Goal: Task Accomplishment & Management: Manage account settings

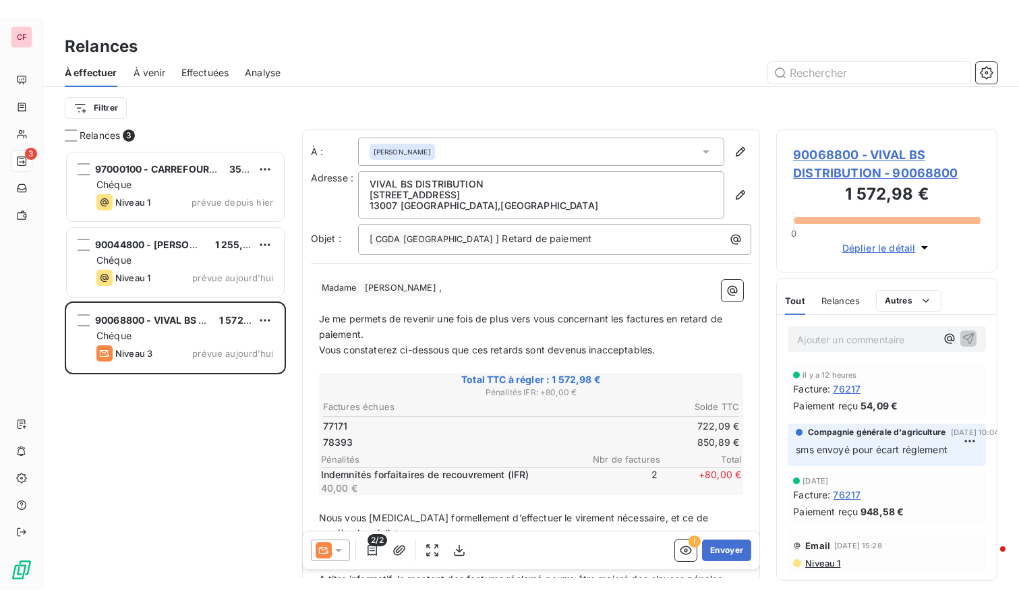
scroll to position [463, 210]
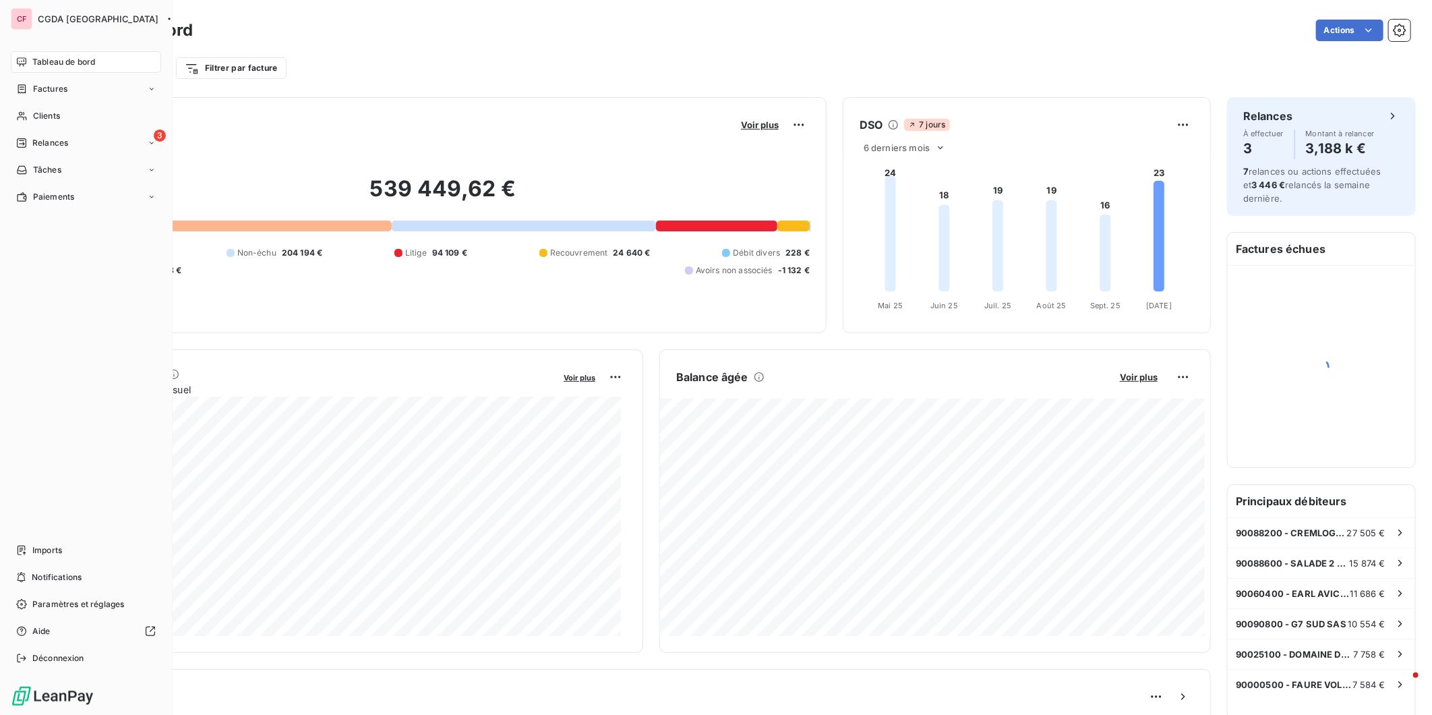
click at [44, 113] on span "Clients" at bounding box center [46, 116] width 27 height 12
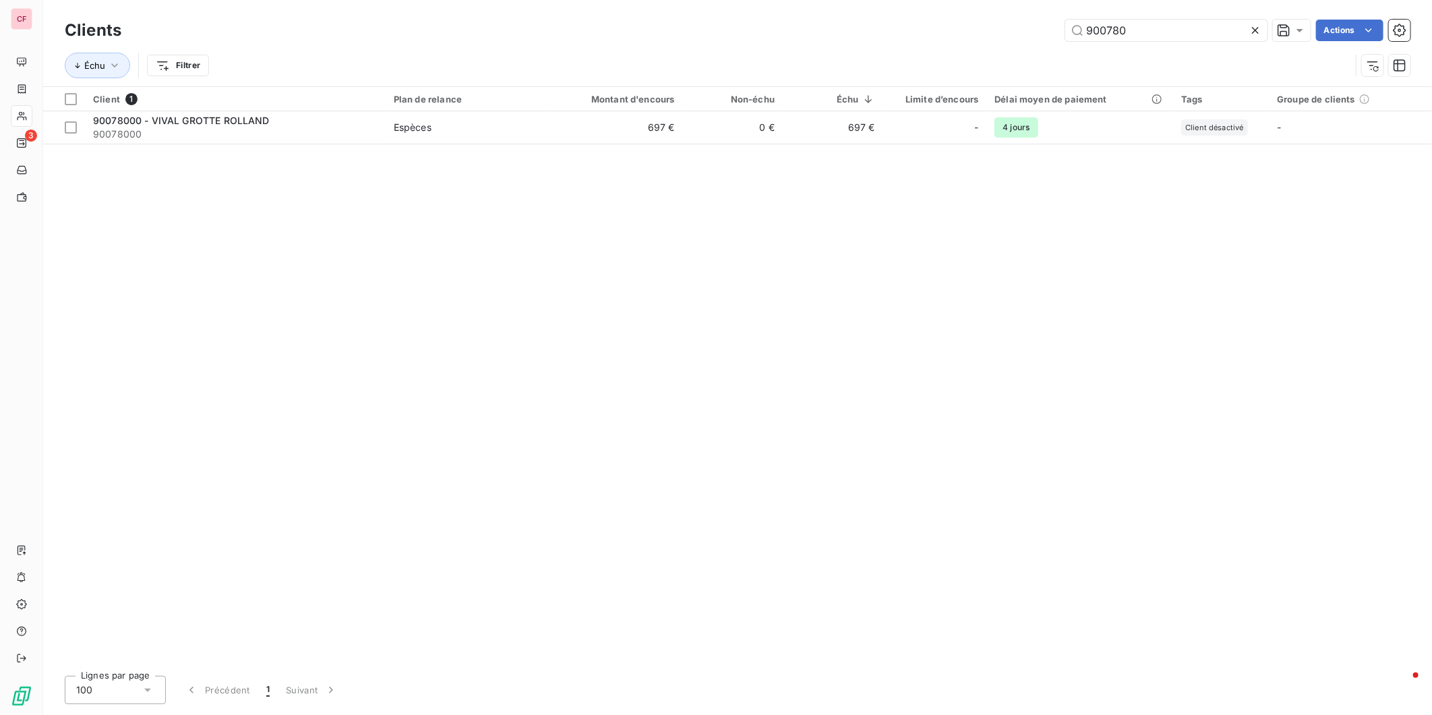
type input "900780"
click at [400, 125] on div "Espèces" at bounding box center [413, 127] width 38 height 13
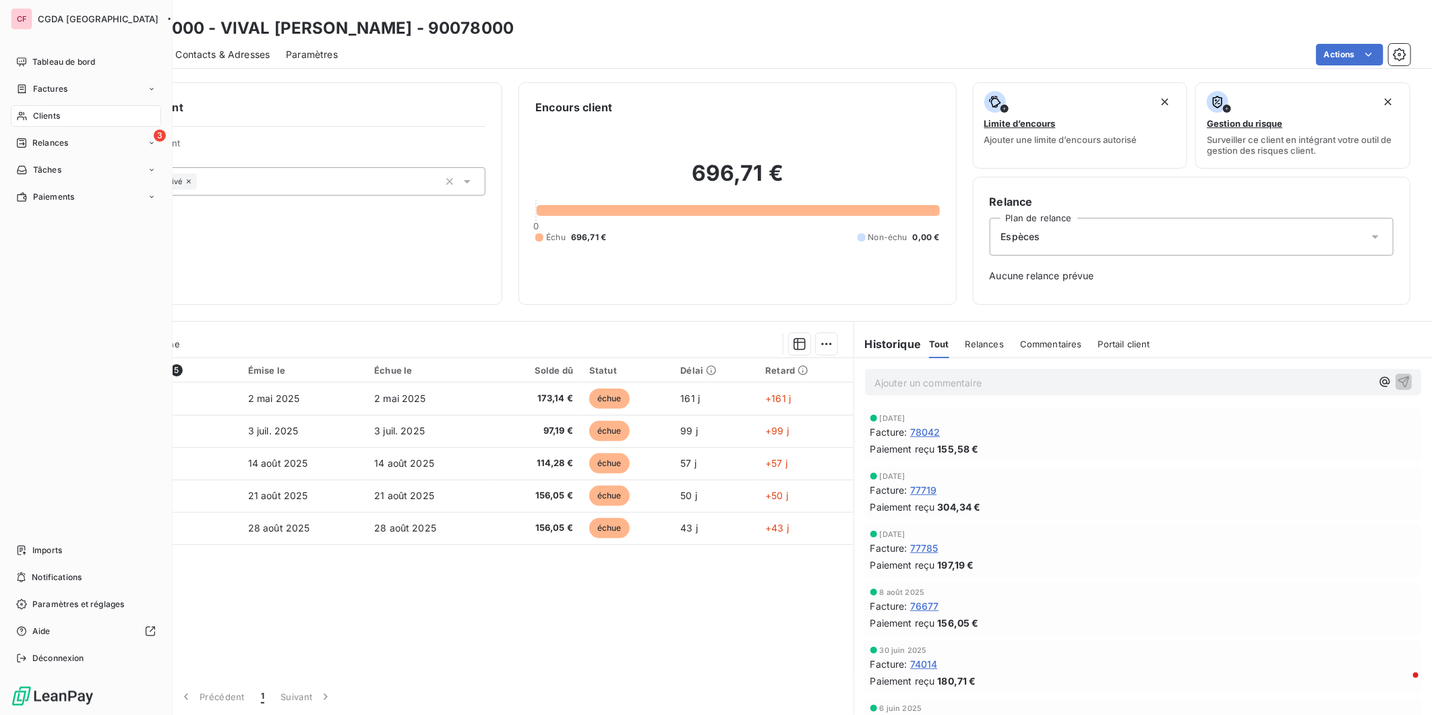
click at [53, 116] on span "Clients" at bounding box center [46, 116] width 27 height 12
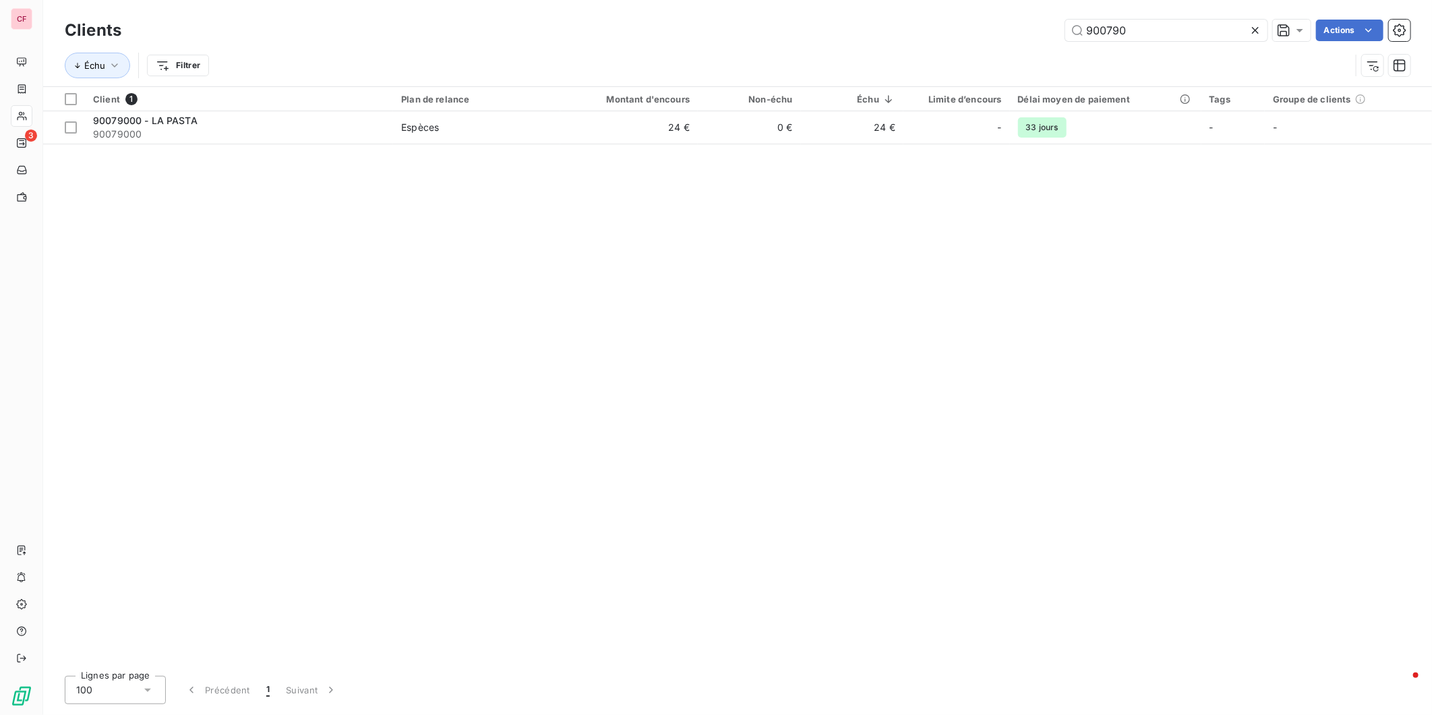
type input "900790"
click at [705, 133] on td "0 €" at bounding box center [749, 127] width 103 height 32
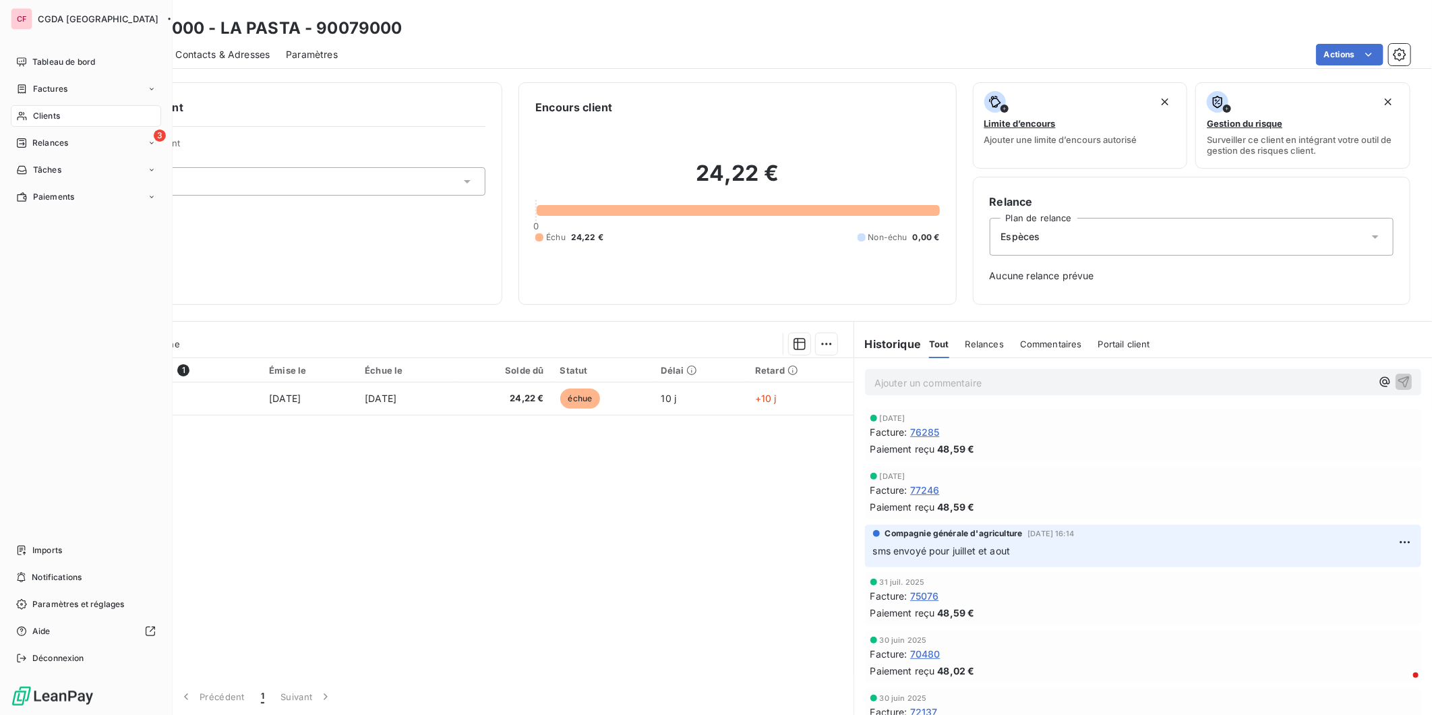
click at [33, 118] on span "Clients" at bounding box center [46, 116] width 27 height 12
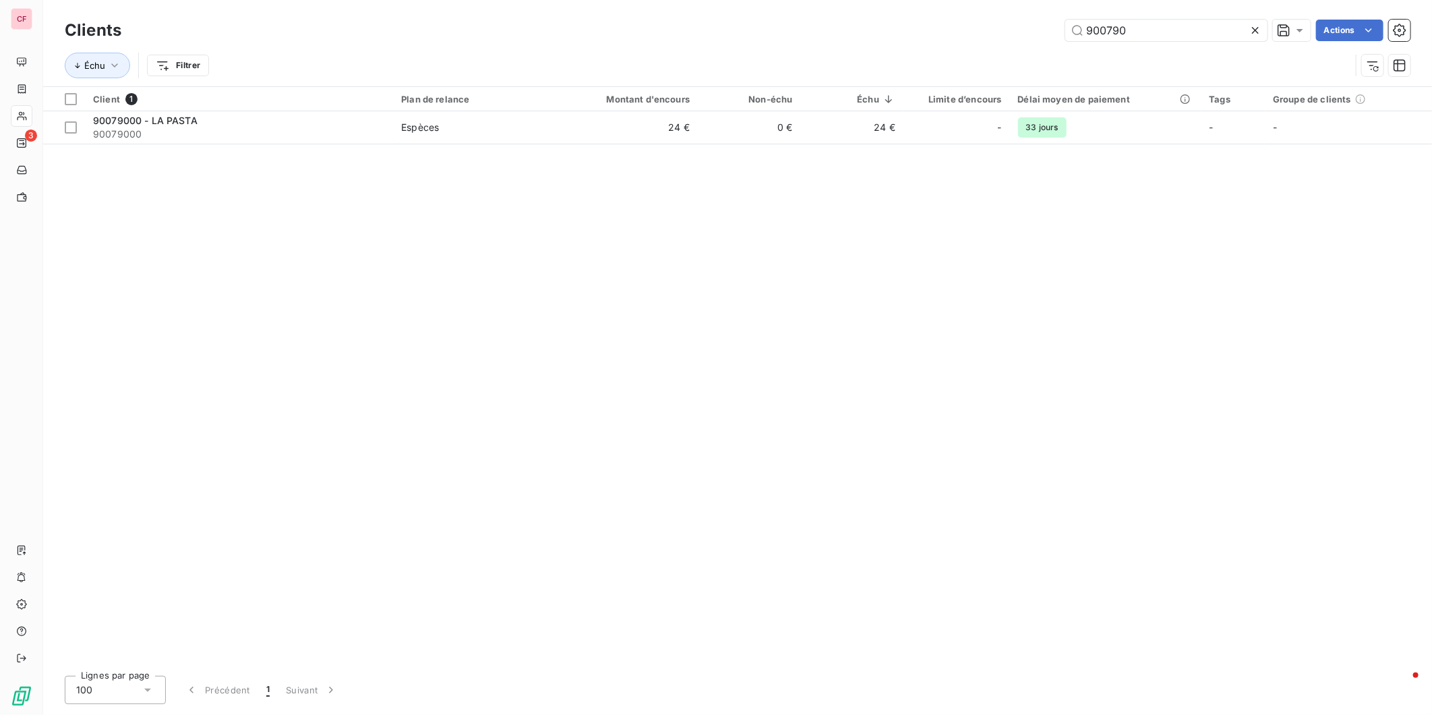
click at [1146, 30] on input "900790" at bounding box center [1166, 31] width 202 height 22
type input "900826"
click at [635, 125] on td "173 €" at bounding box center [615, 127] width 134 height 32
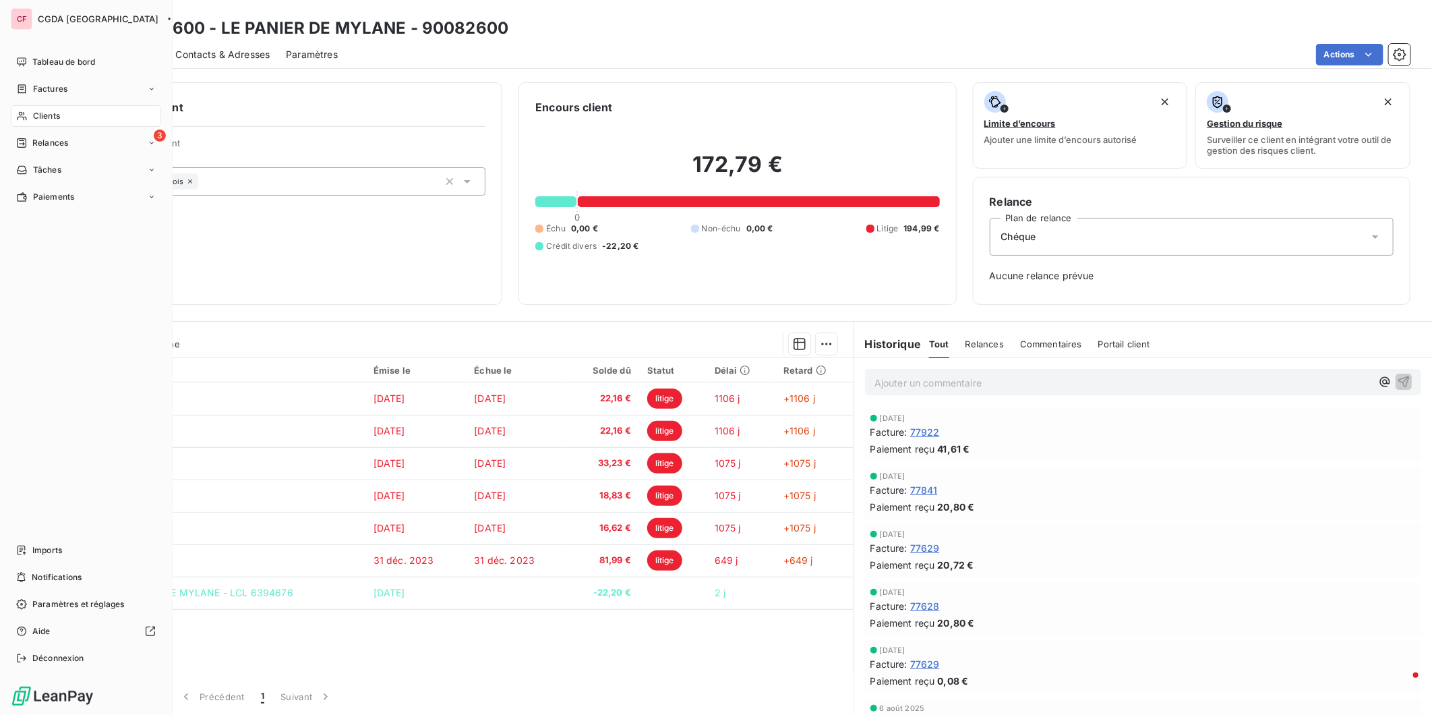
click at [37, 110] on span "Clients" at bounding box center [46, 116] width 27 height 12
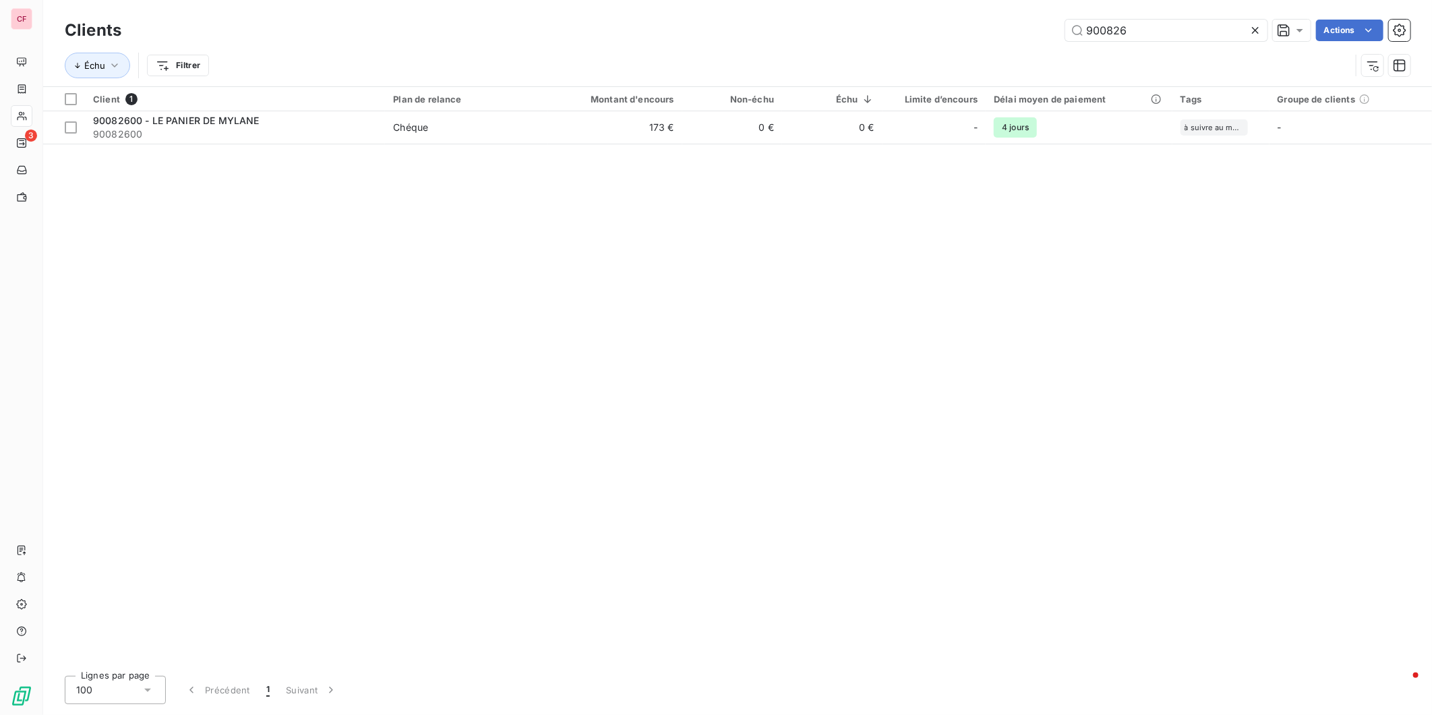
click at [1147, 30] on input "900826" at bounding box center [1166, 31] width 202 height 22
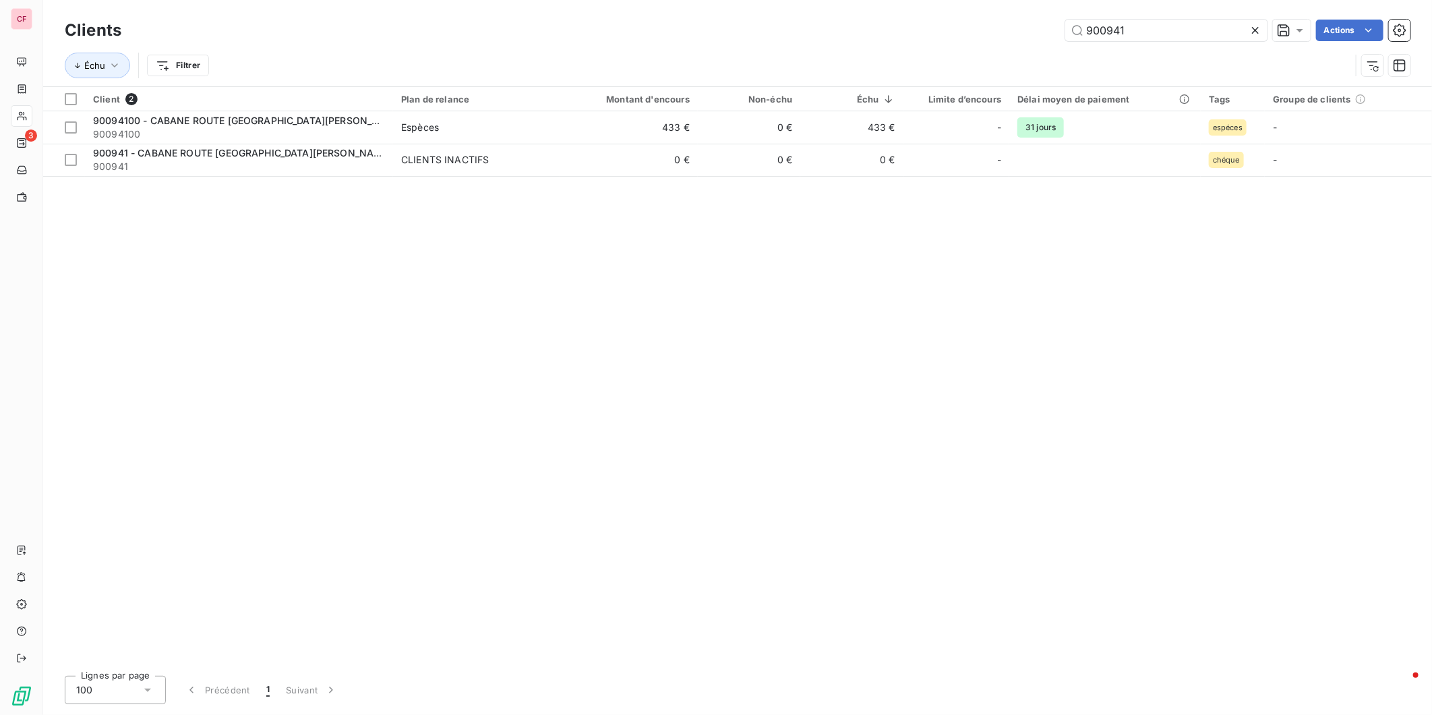
type input "900941"
click at [496, 123] on span "Espèces" at bounding box center [476, 127] width 151 height 13
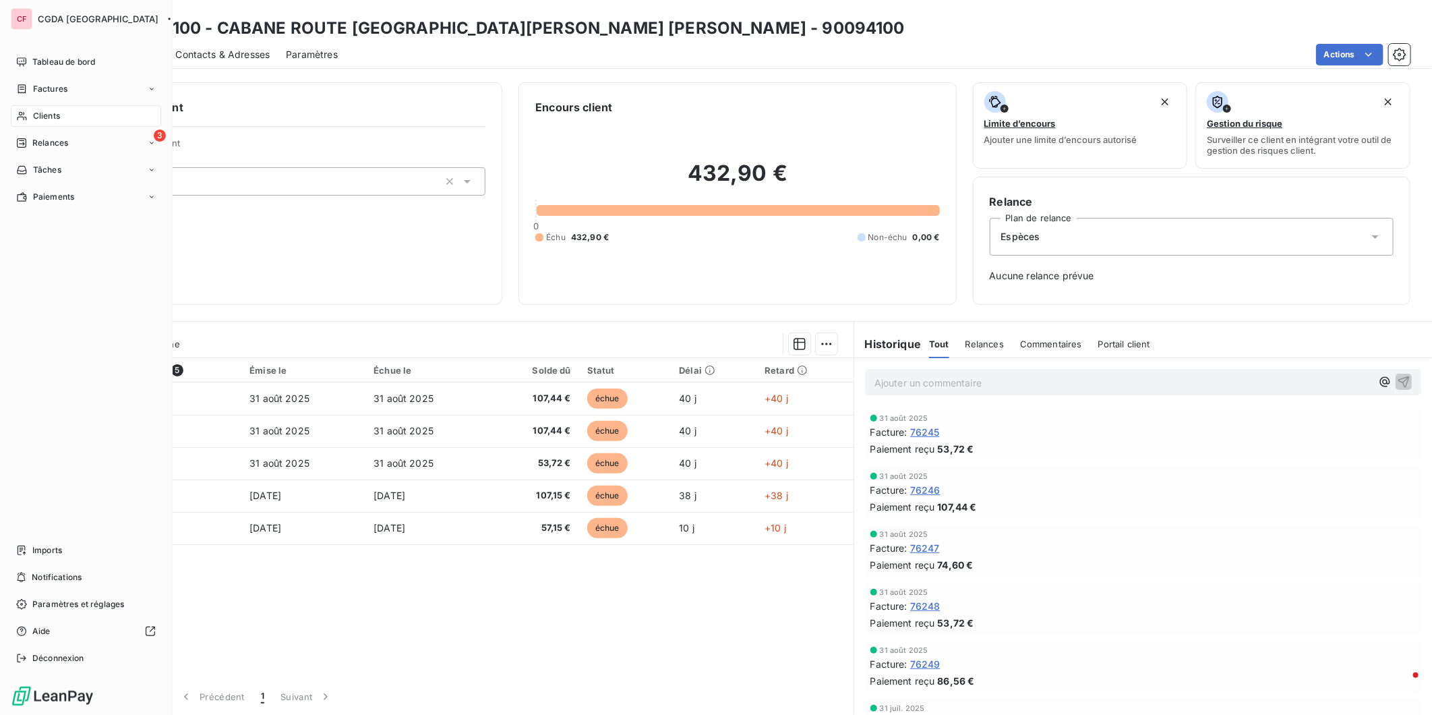
click at [58, 117] on span "Clients" at bounding box center [46, 116] width 27 height 12
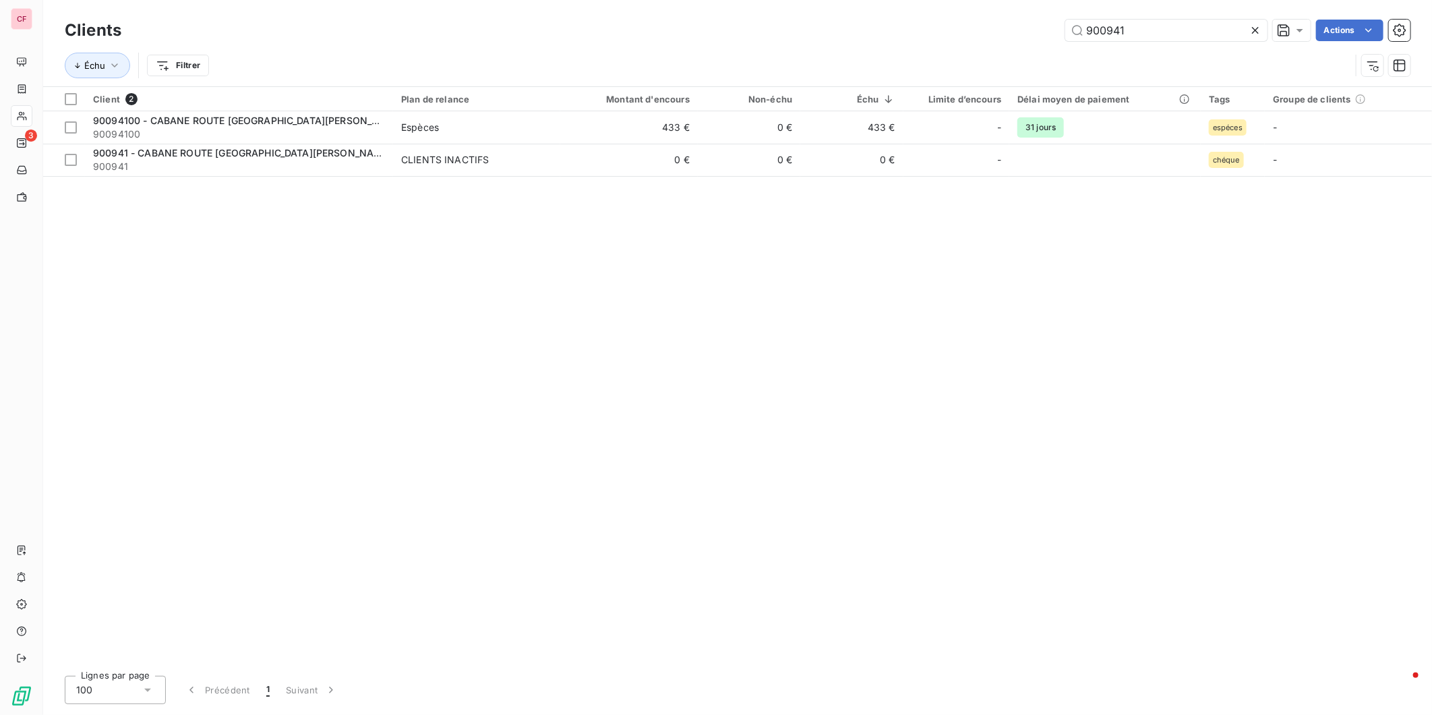
click at [1153, 35] on input "900941" at bounding box center [1166, 31] width 202 height 22
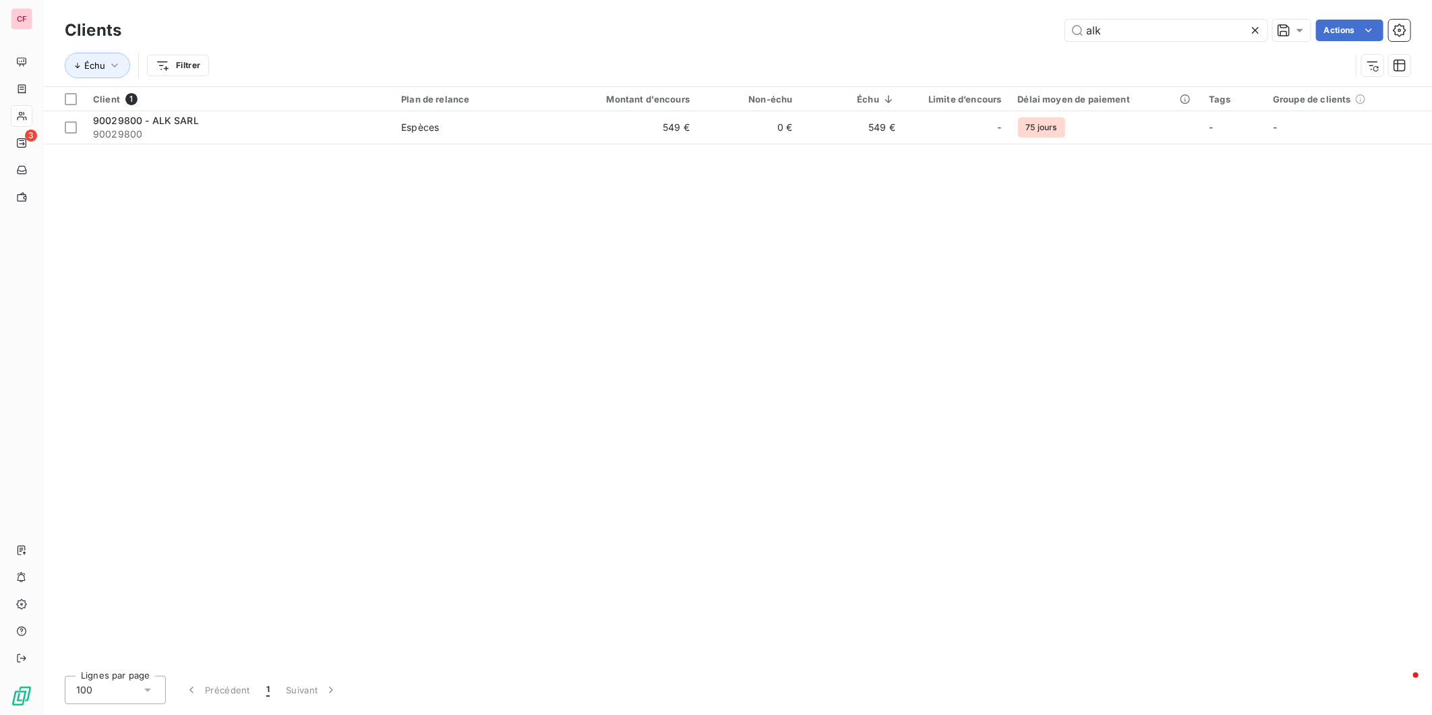
type input "alk"
click at [655, 122] on td "549 €" at bounding box center [629, 127] width 138 height 32
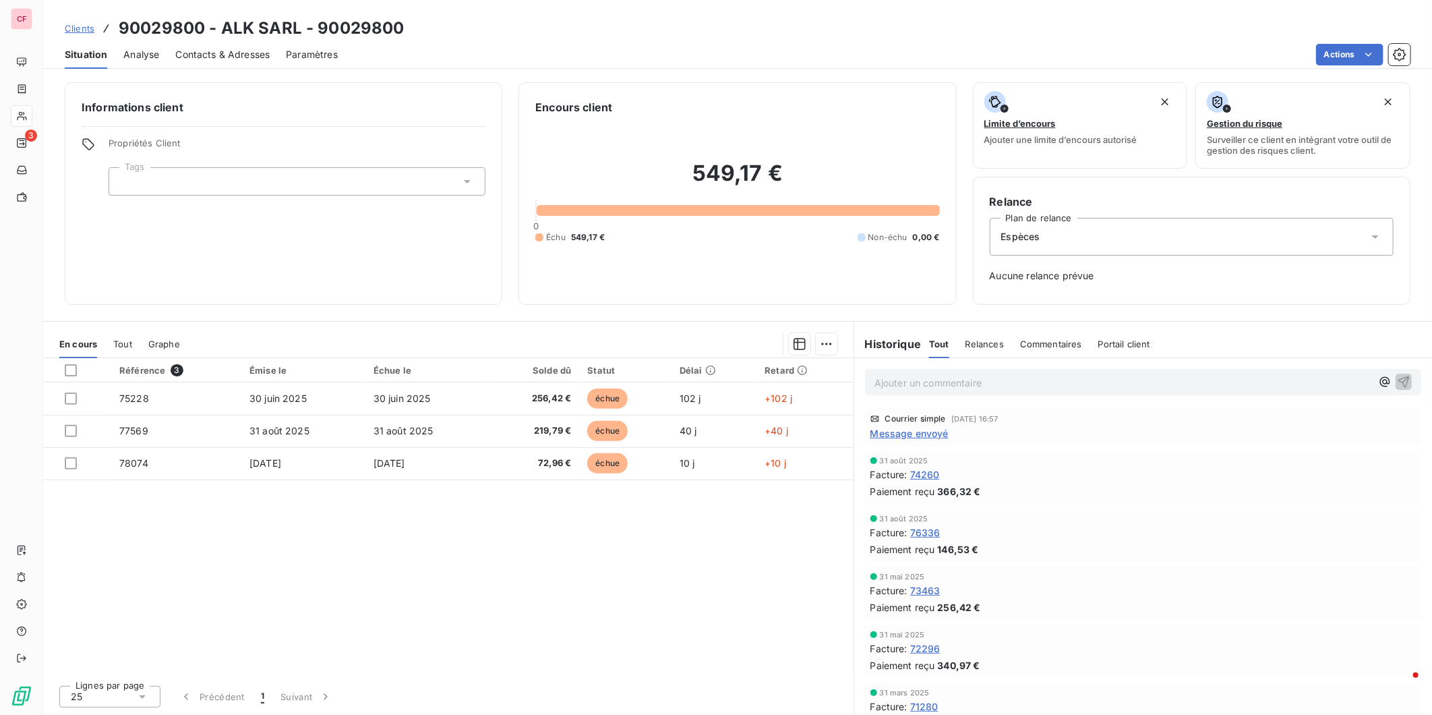
click at [916, 434] on span "Message envoyé" at bounding box center [910, 433] width 78 height 14
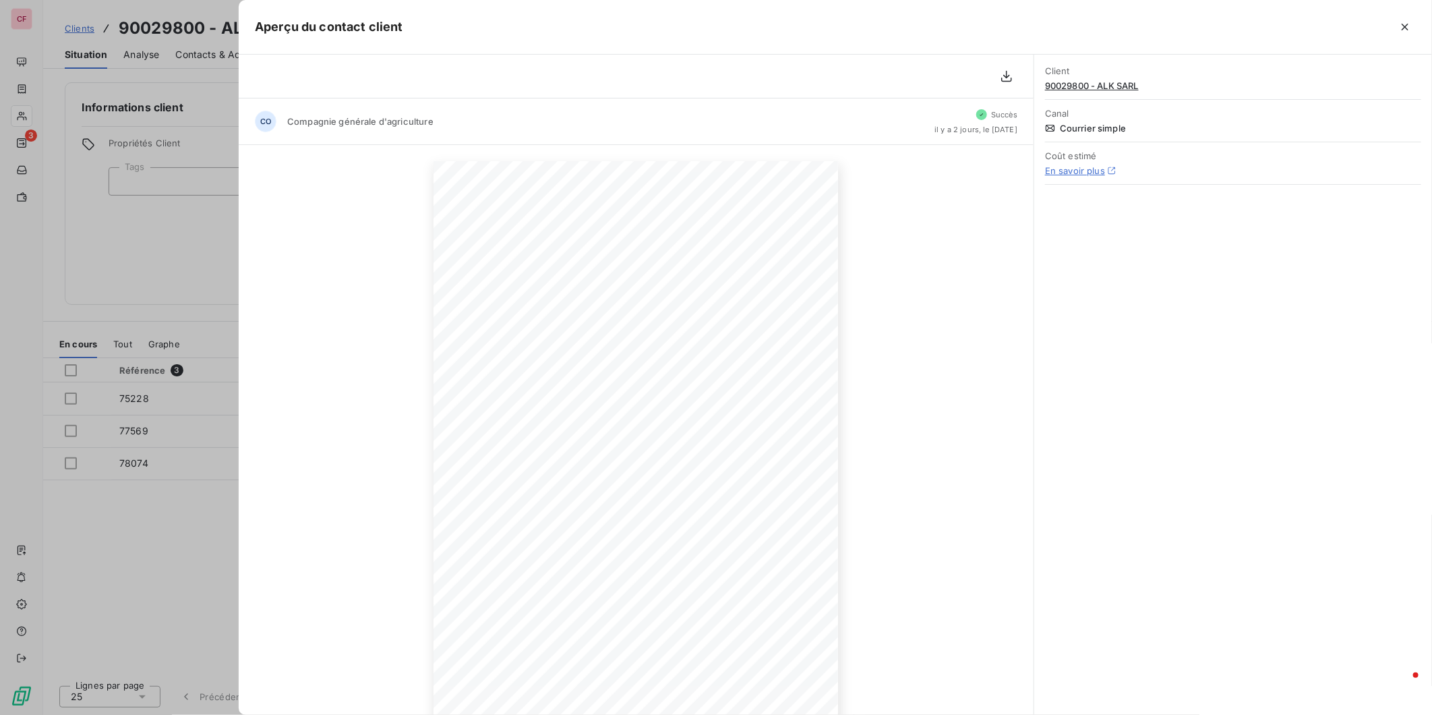
click at [1403, 21] on icon "button" at bounding box center [1405, 26] width 13 height 13
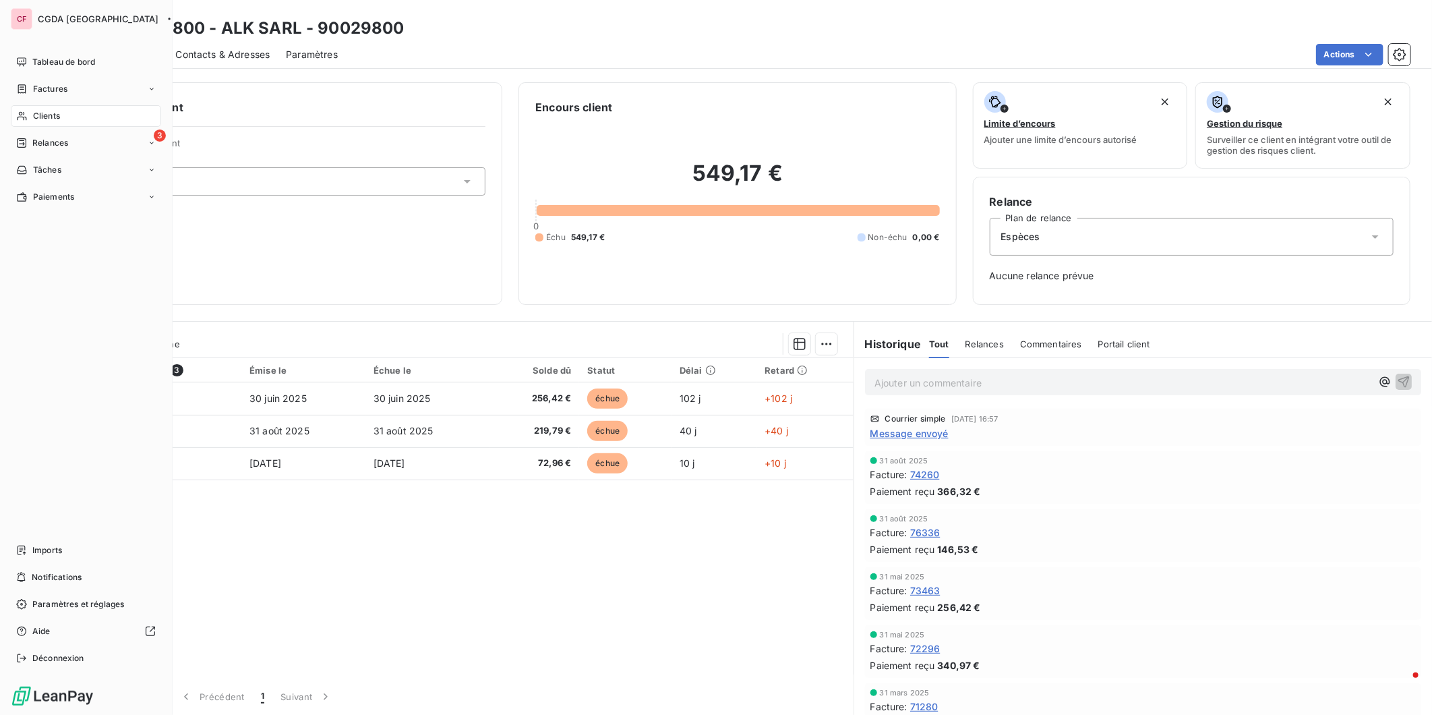
click at [11, 55] on div "Tableau de bord" at bounding box center [86, 62] width 150 height 22
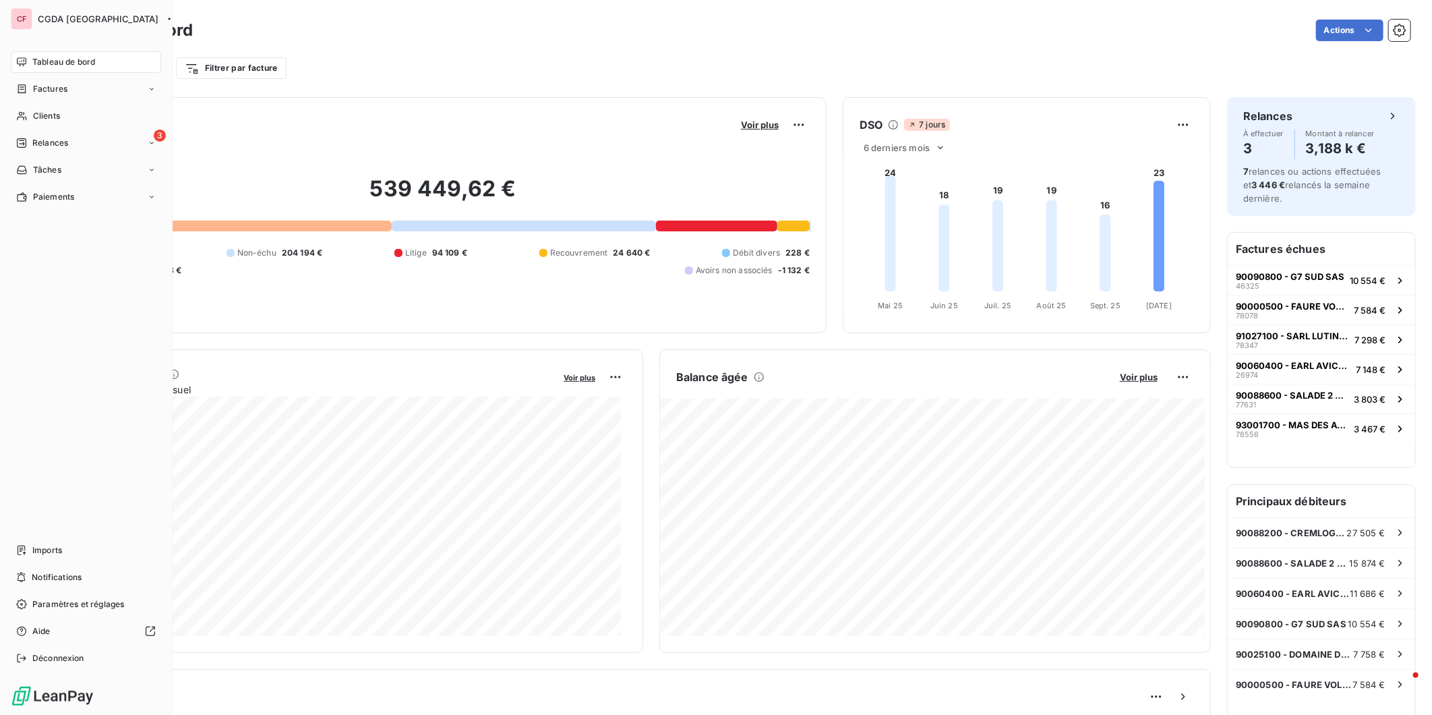
click at [46, 113] on span "Clients" at bounding box center [46, 116] width 27 height 12
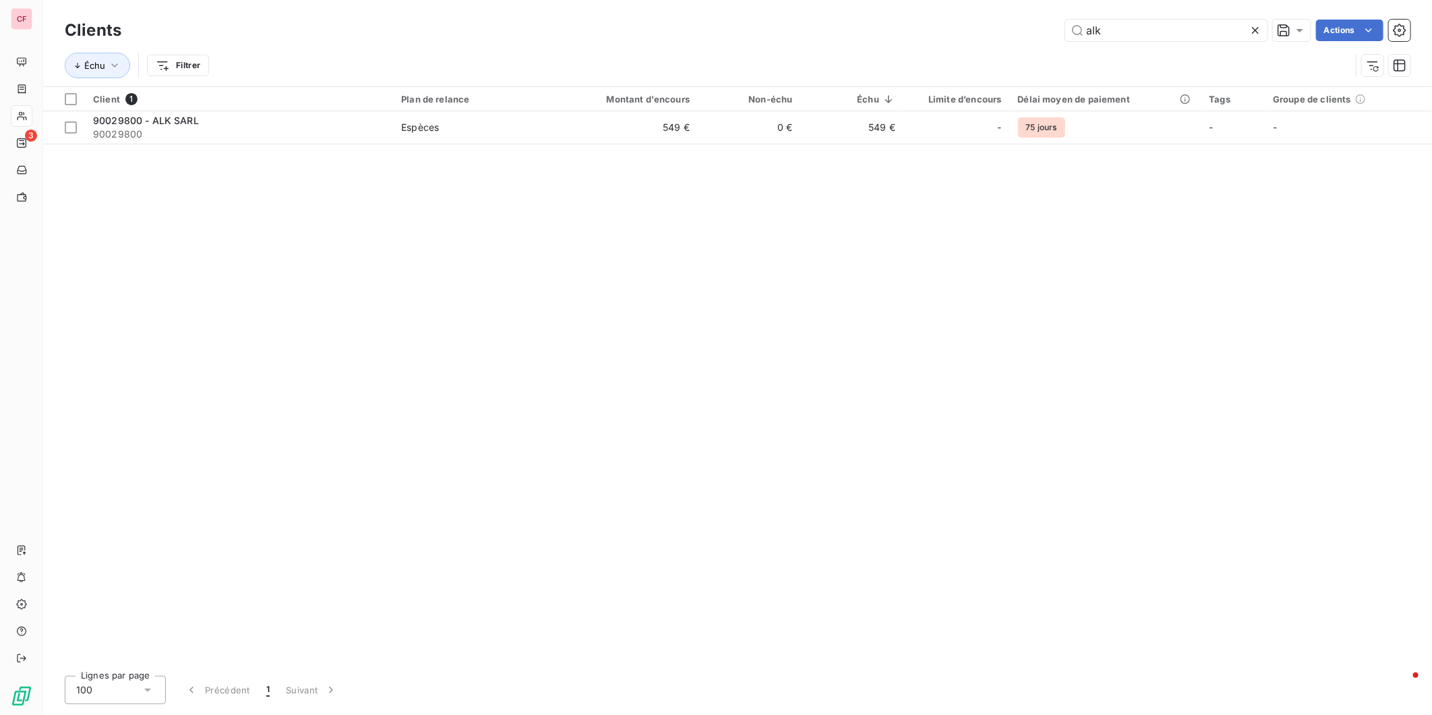
click at [1123, 34] on input "alk" at bounding box center [1166, 31] width 202 height 22
type input "900985"
click at [509, 137] on td "Espèces" at bounding box center [476, 127] width 167 height 32
